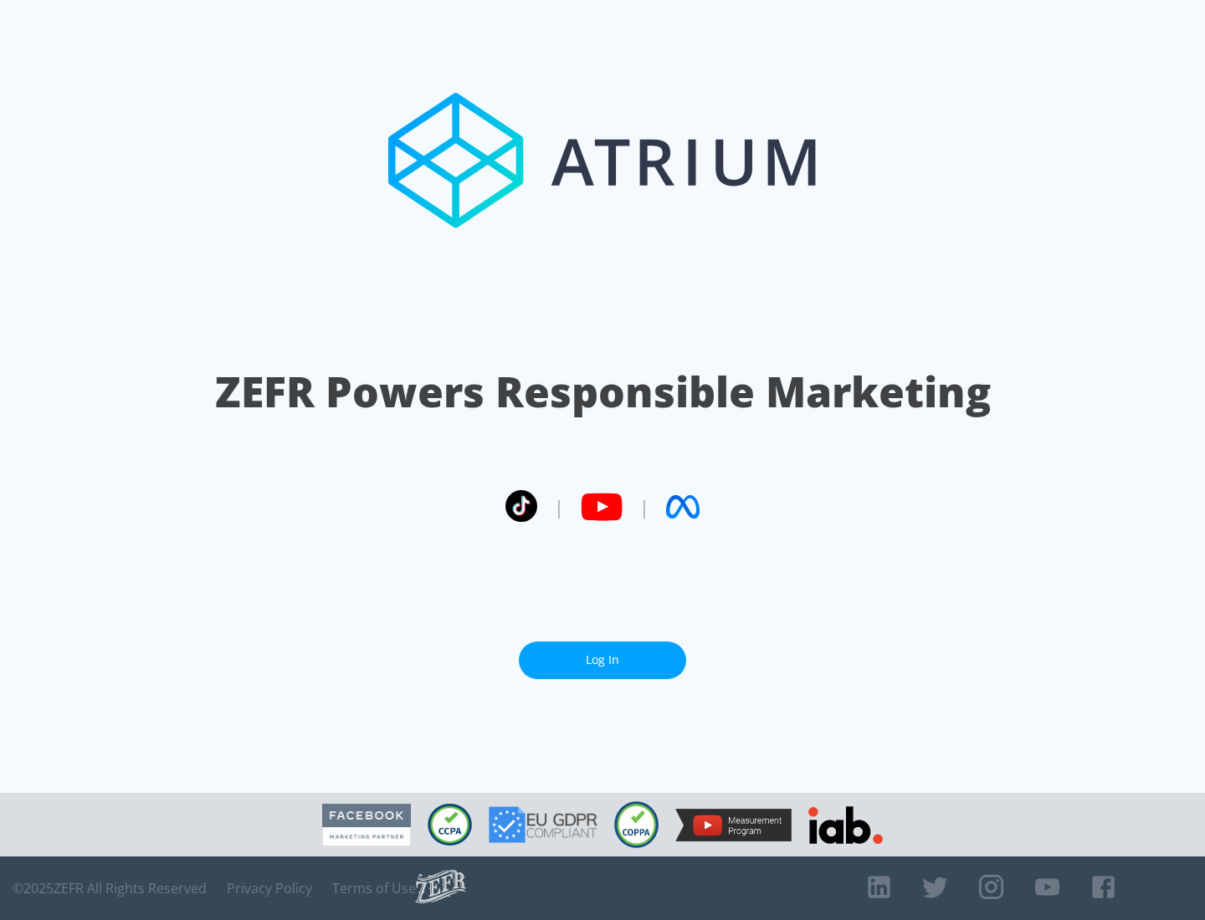
click at [602, 660] on link "Log In" at bounding box center [602, 661] width 167 height 38
